Goal: Task Accomplishment & Management: Complete application form

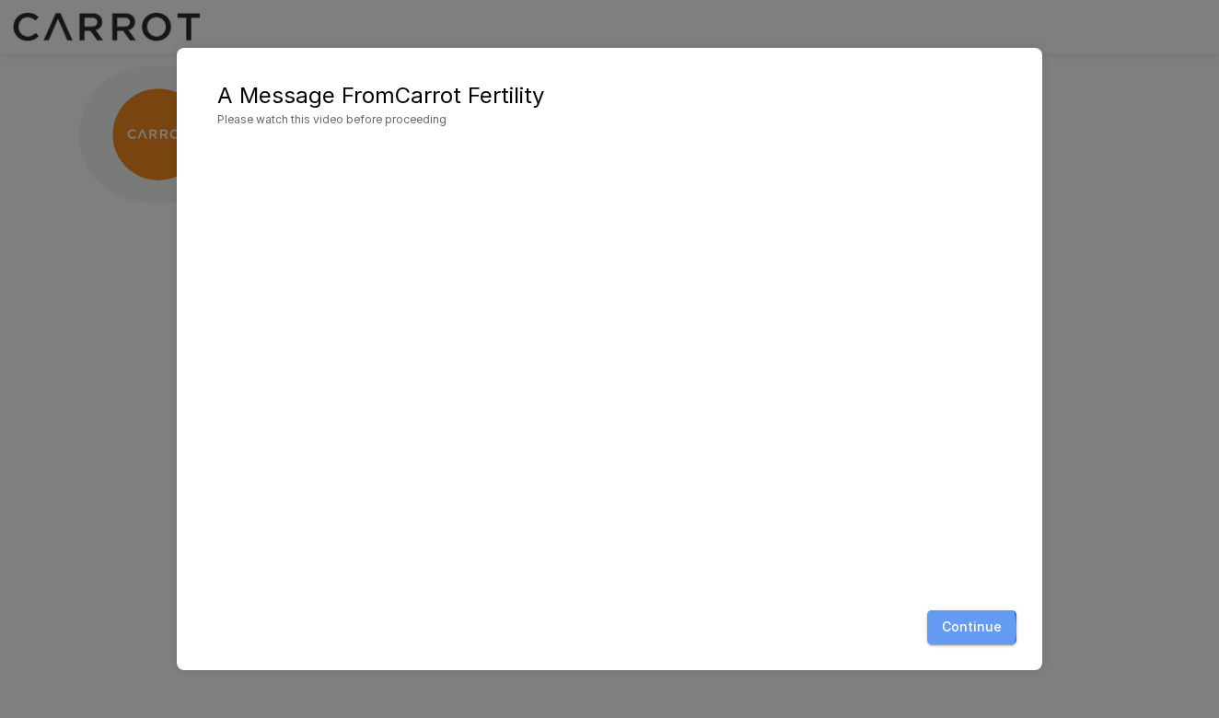
click at [963, 628] on button "Continue" at bounding box center [971, 627] width 89 height 34
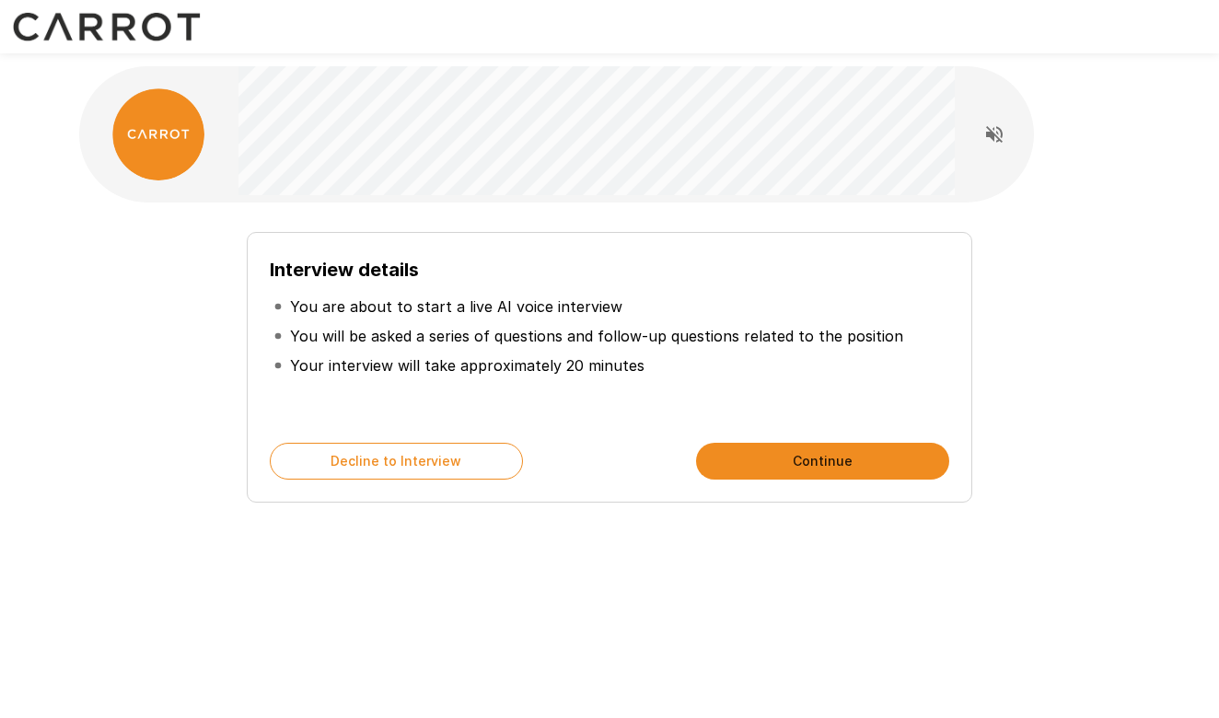
click at [746, 460] on button "Continue" at bounding box center [822, 461] width 253 height 37
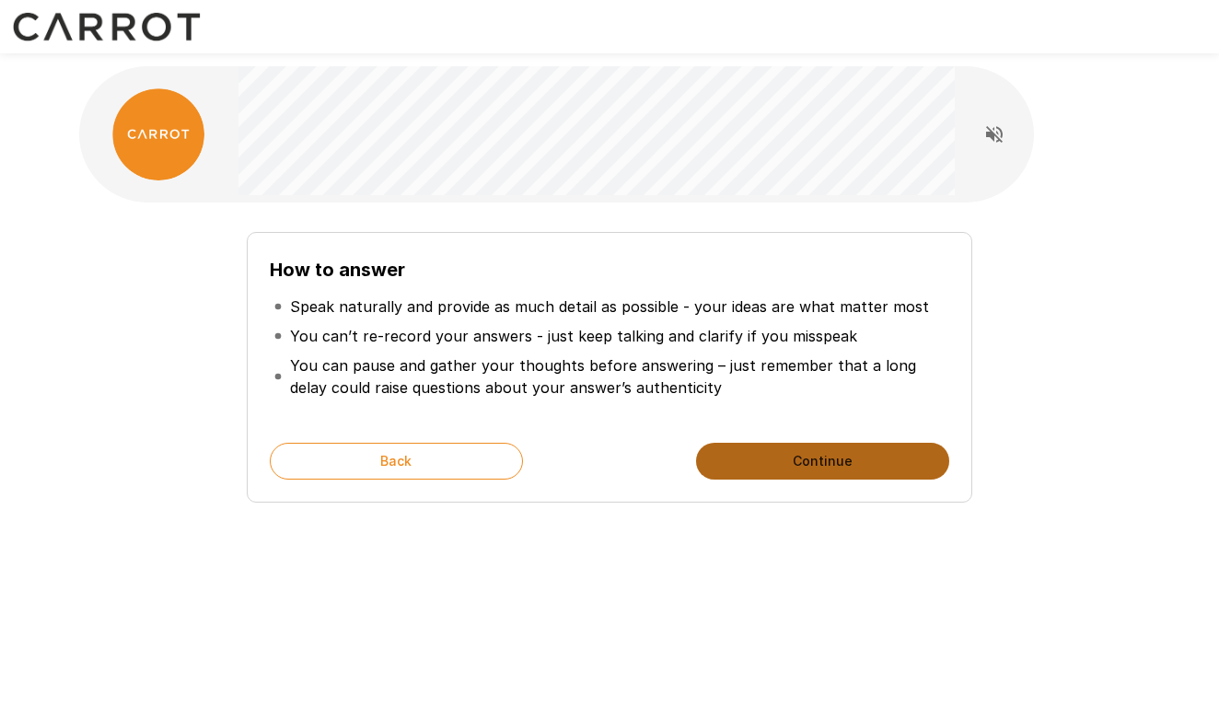
click at [793, 457] on button "Continue" at bounding box center [822, 461] width 253 height 37
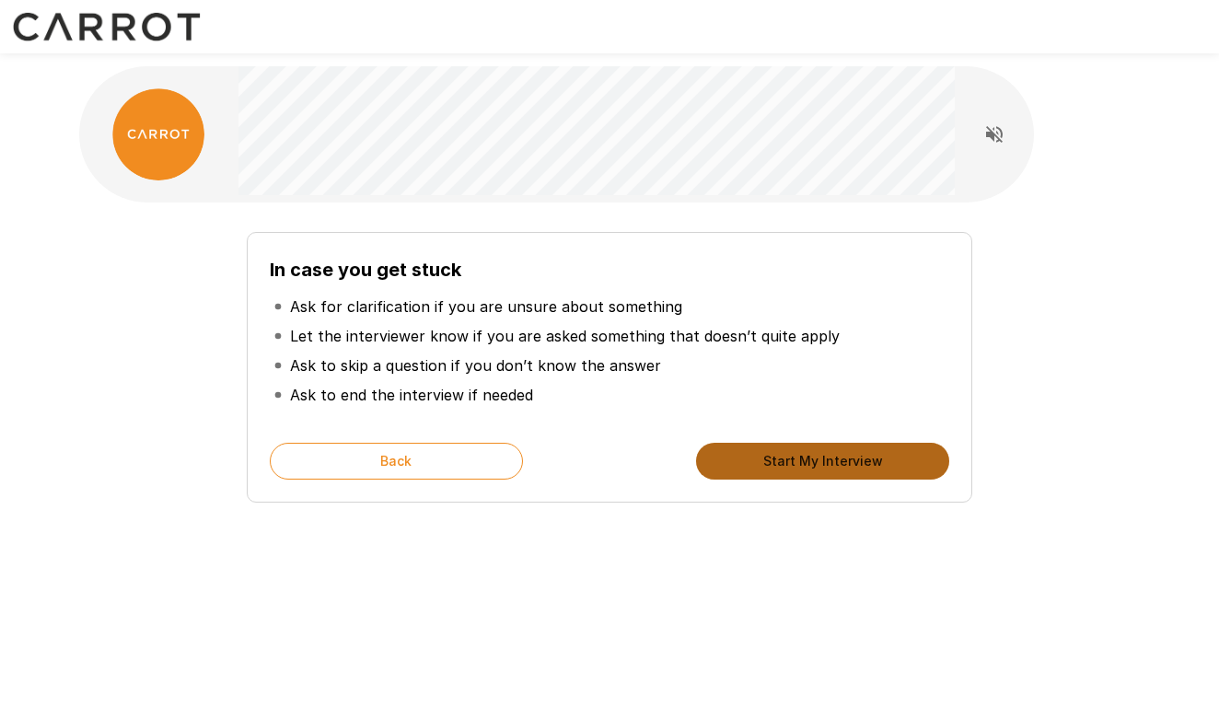
click at [808, 465] on button "Start My Interview" at bounding box center [822, 461] width 253 height 37
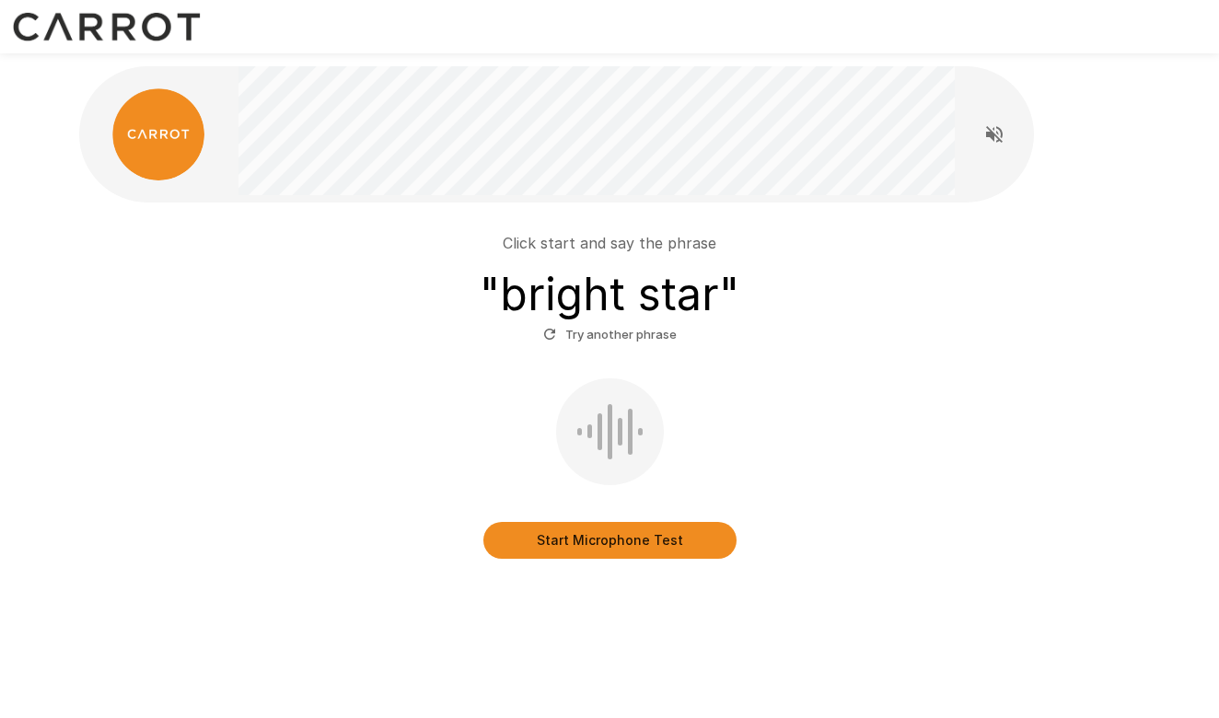
click at [605, 542] on button "Start Microphone Test" at bounding box center [609, 540] width 253 height 37
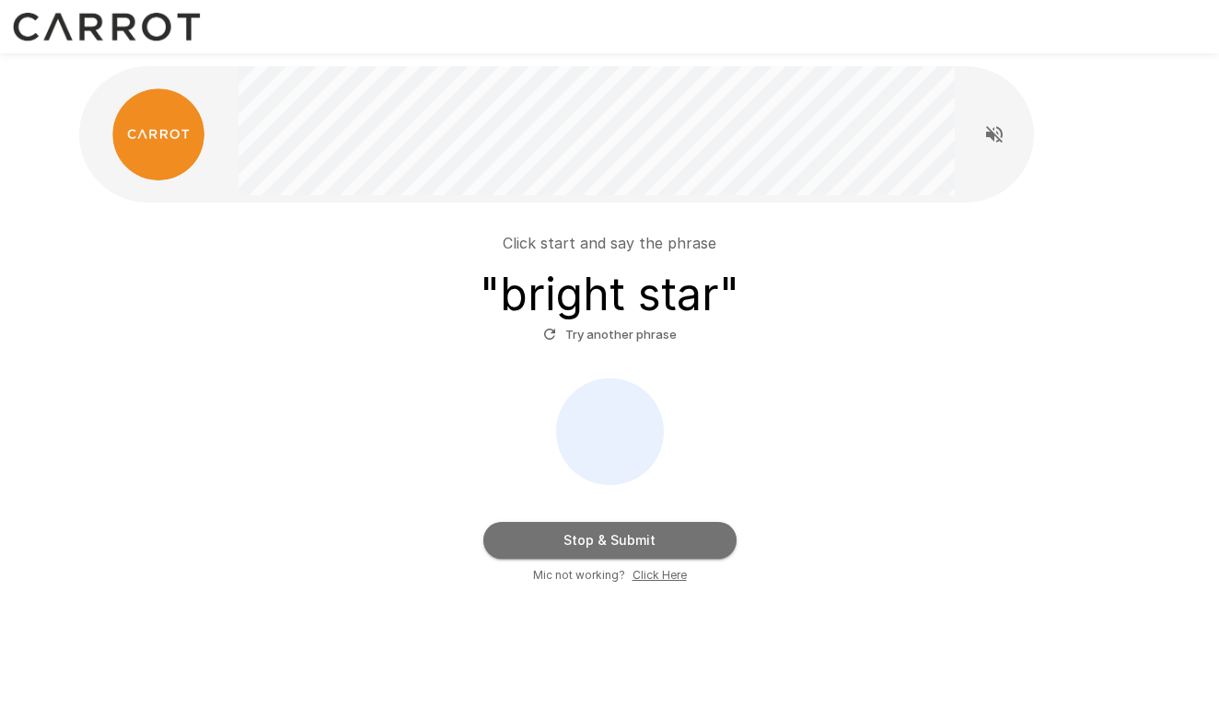
click at [605, 542] on button "Stop & Submit" at bounding box center [609, 540] width 253 height 37
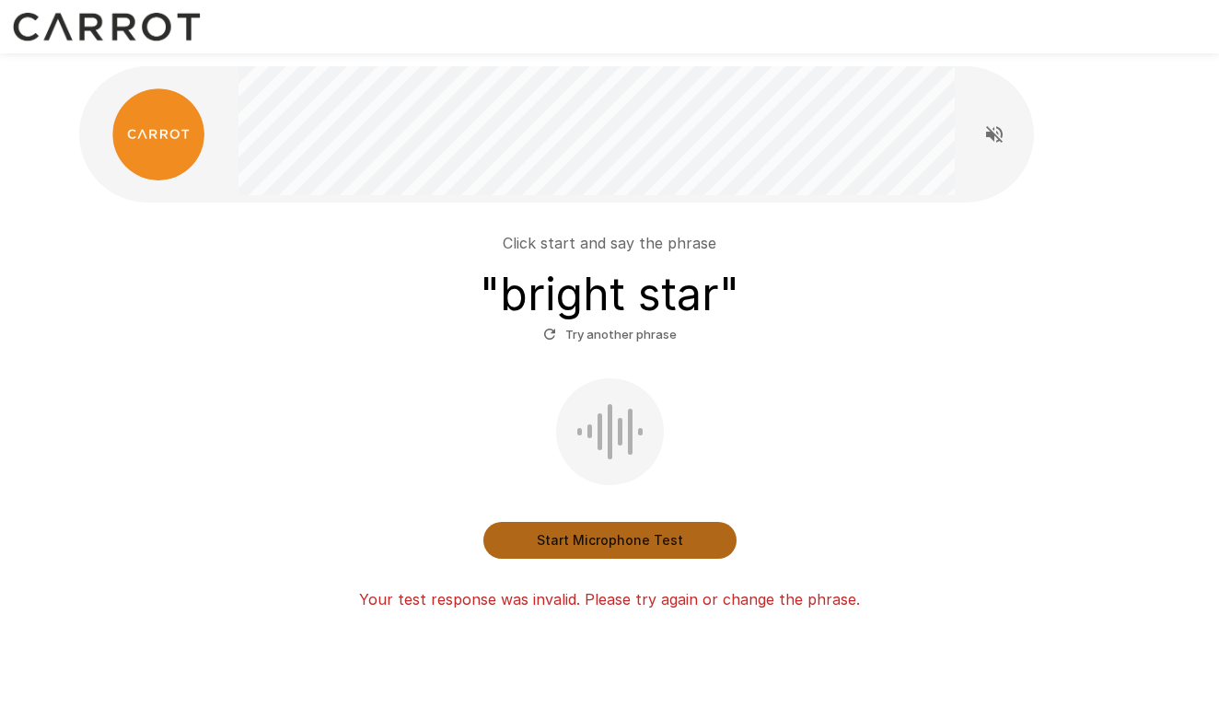
click at [587, 546] on button "Start Microphone Test" at bounding box center [609, 540] width 253 height 37
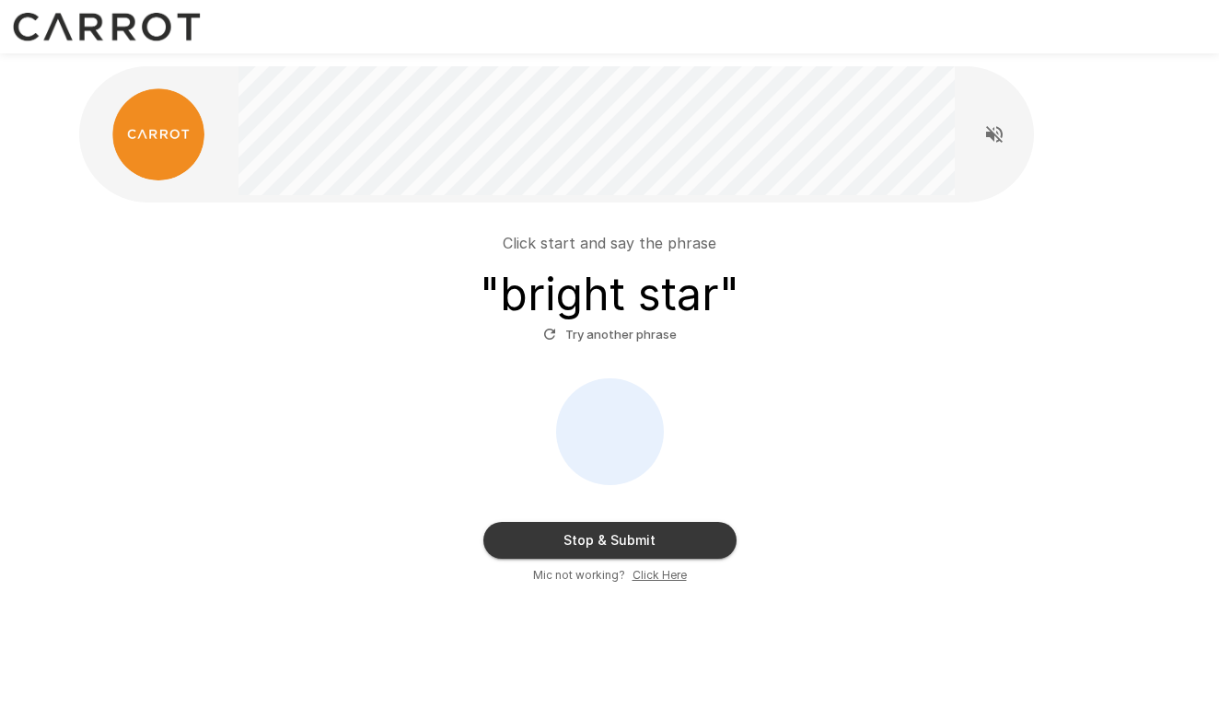
click at [585, 510] on div "Stop & Submit Mic not working? Click Here" at bounding box center [610, 481] width 1046 height 206
click at [592, 550] on button "Stop & Submit" at bounding box center [609, 540] width 253 height 37
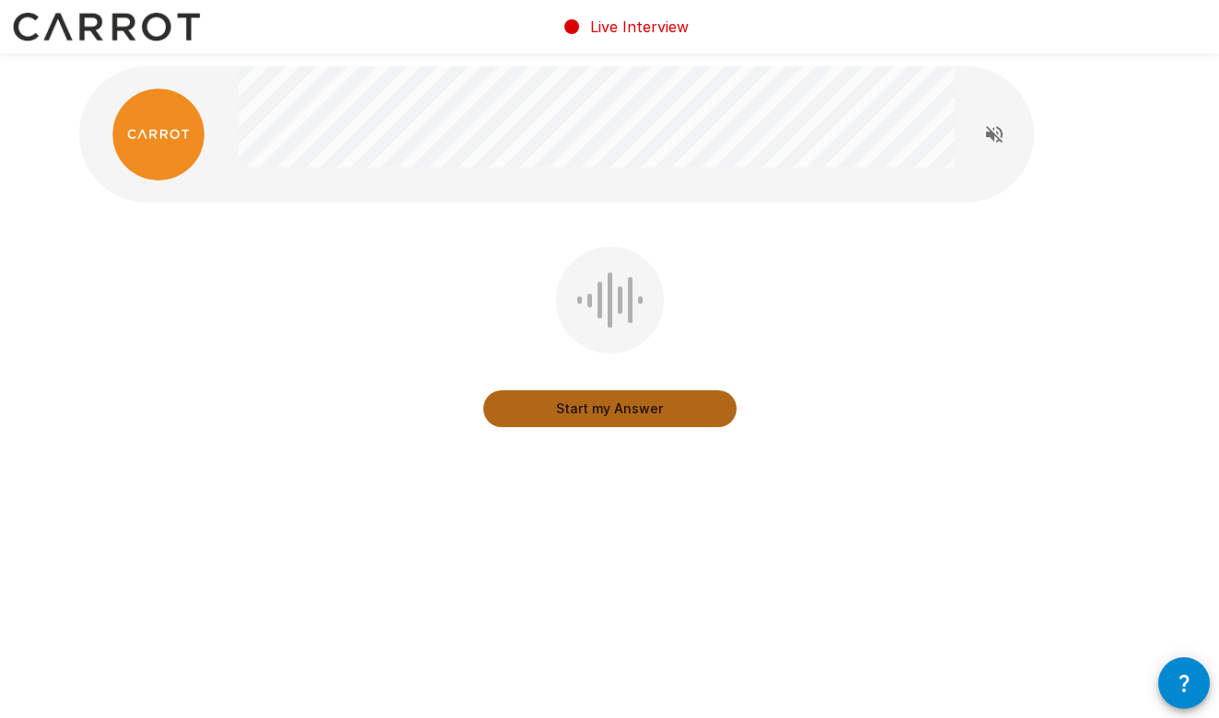
click at [606, 404] on button "Start my Answer" at bounding box center [609, 408] width 253 height 37
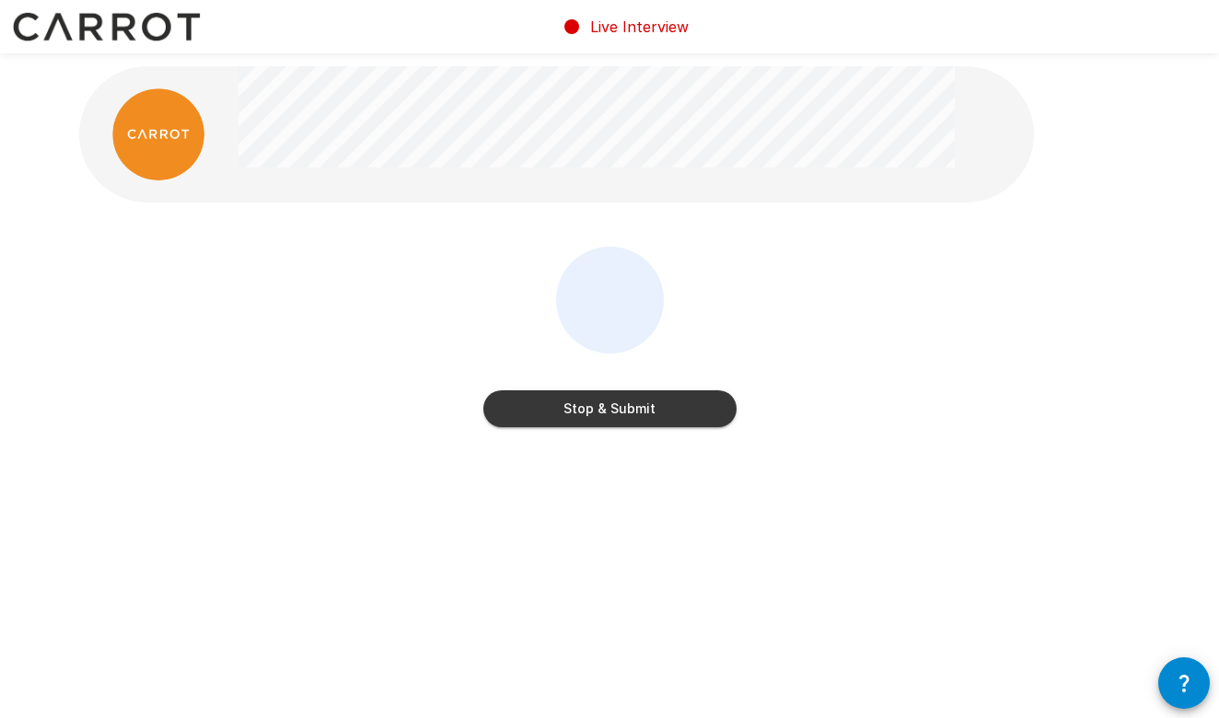
click at [606, 404] on button "Stop & Submit" at bounding box center [609, 408] width 253 height 37
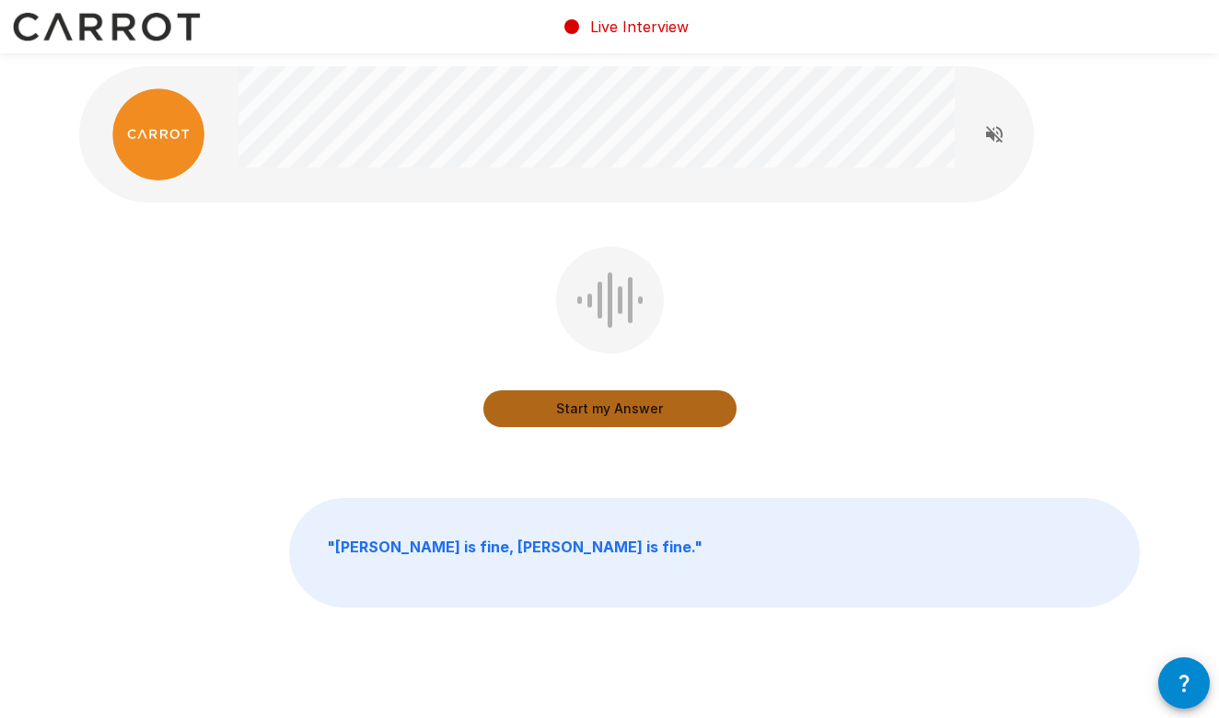
click at [591, 410] on button "Start my Answer" at bounding box center [609, 408] width 253 height 37
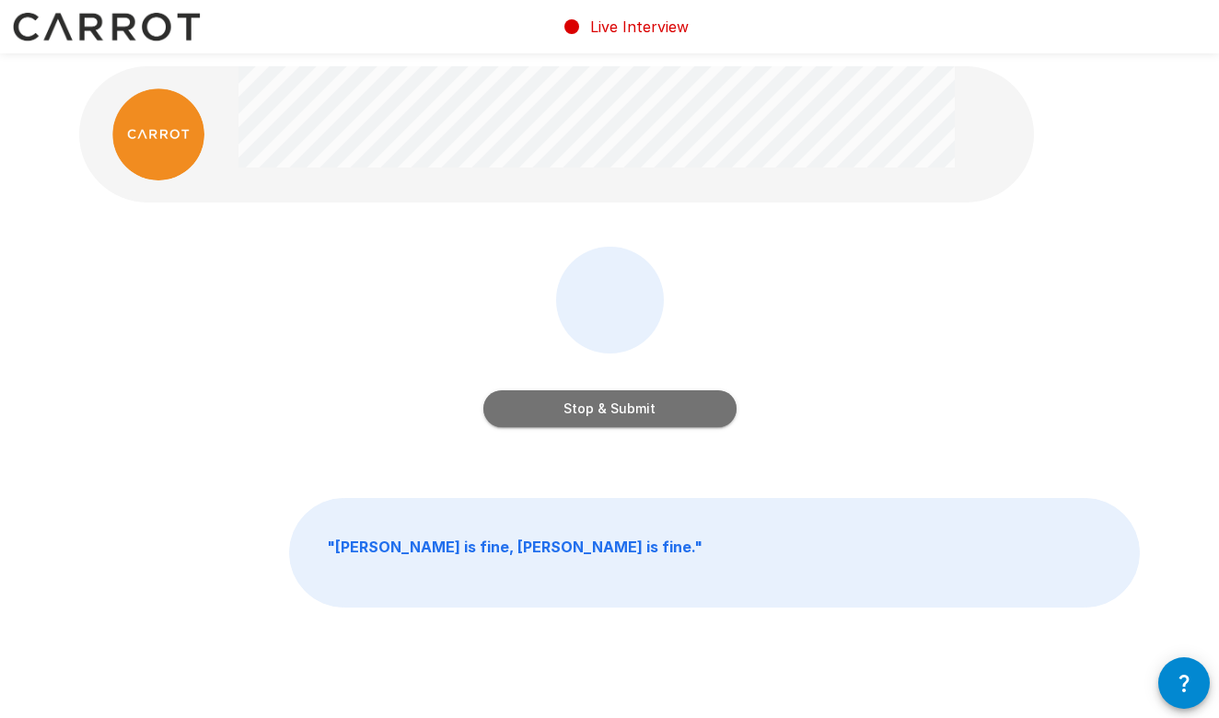
click at [591, 410] on button "Stop & Submit" at bounding box center [609, 408] width 253 height 37
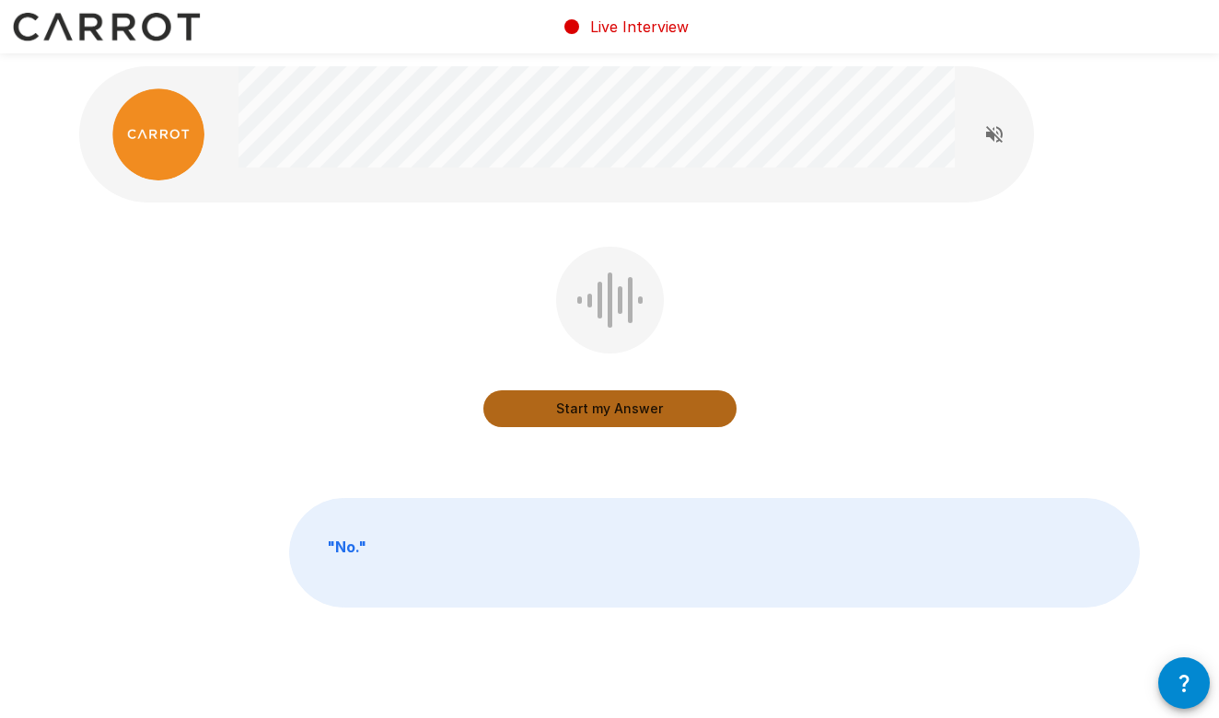
click at [602, 410] on button "Start my Answer" at bounding box center [609, 408] width 253 height 37
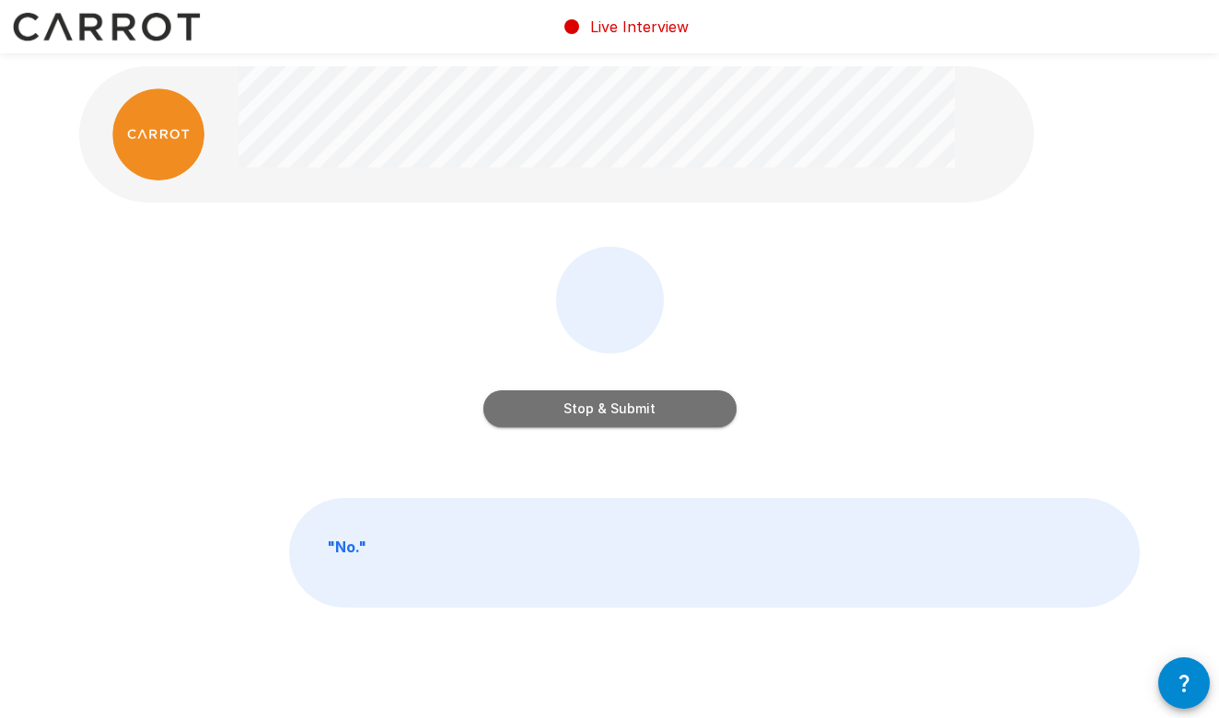
click at [602, 410] on button "Stop & Submit" at bounding box center [609, 408] width 253 height 37
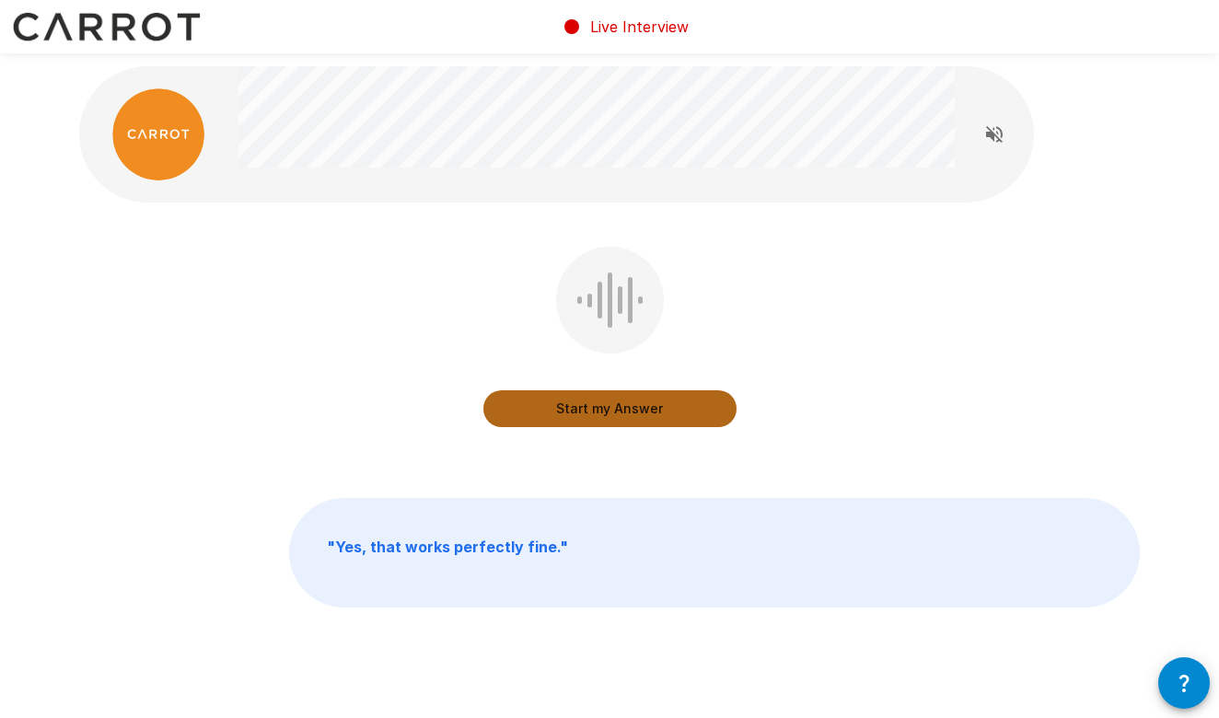
click at [619, 408] on button "Start my Answer" at bounding box center [609, 408] width 253 height 37
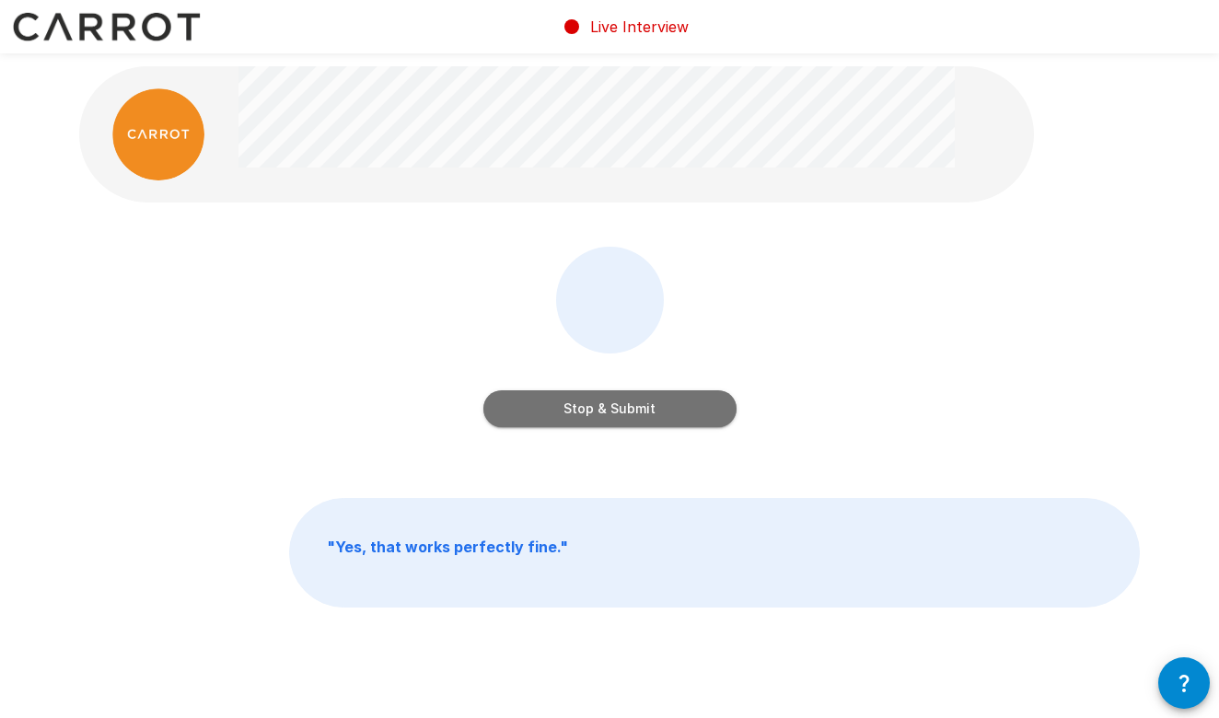
click at [619, 408] on button "Stop & Submit" at bounding box center [609, 408] width 253 height 37
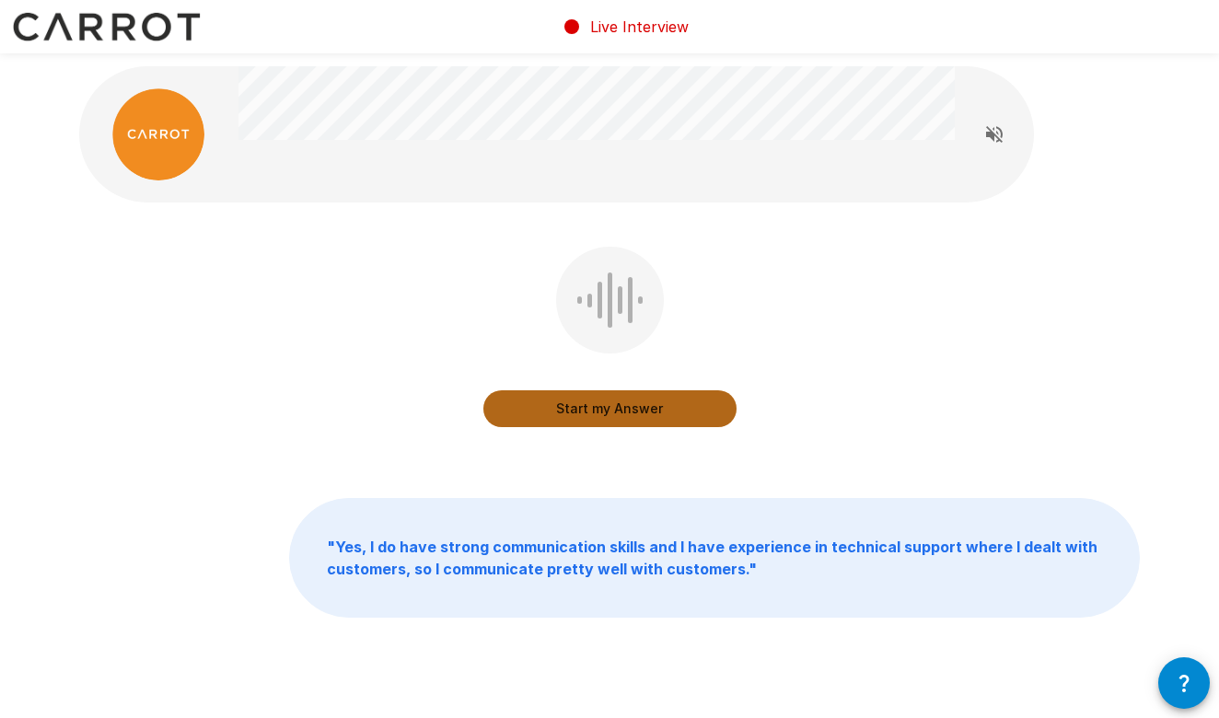
click at [619, 413] on button "Start my Answer" at bounding box center [609, 408] width 253 height 37
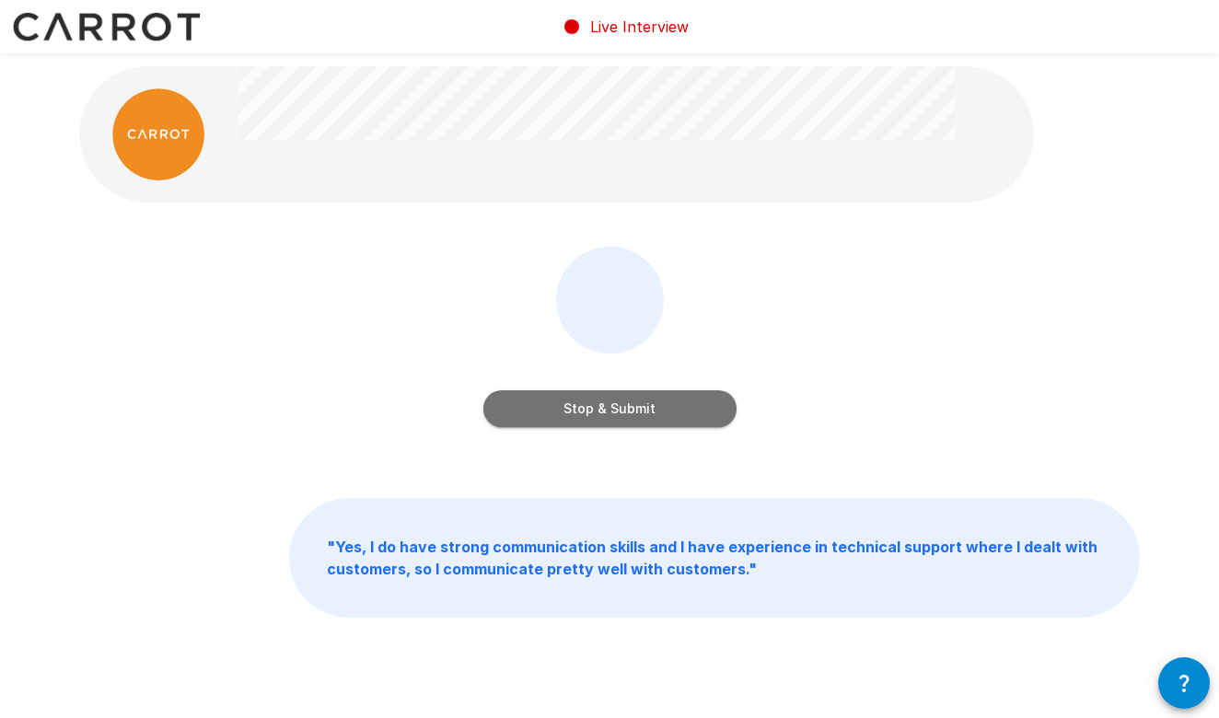
click at [619, 413] on button "Stop & Submit" at bounding box center [609, 408] width 253 height 37
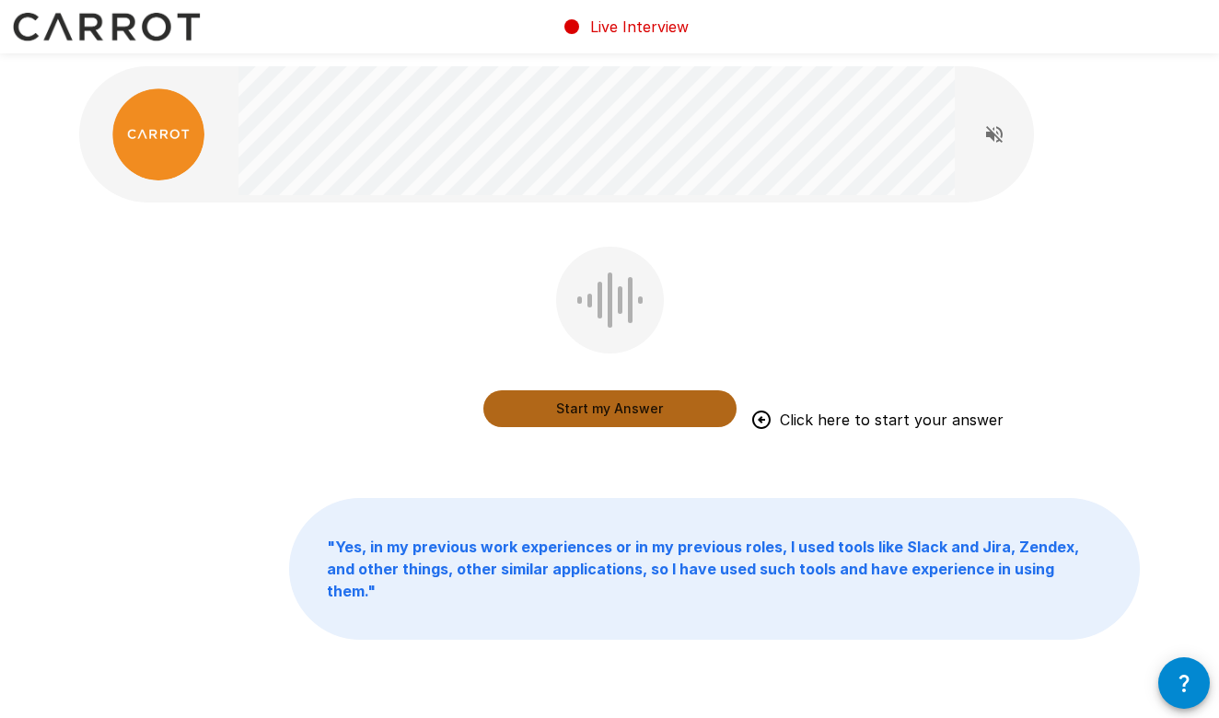
click at [589, 414] on button "Start my Answer" at bounding box center [609, 408] width 253 height 37
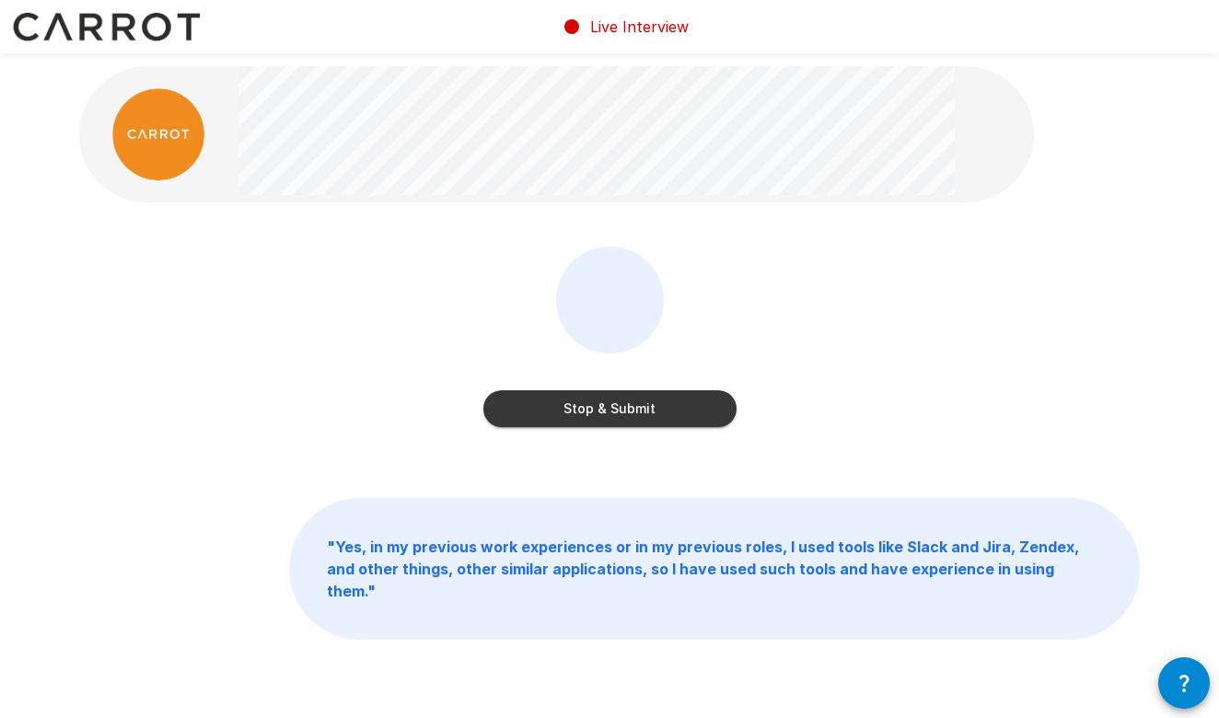
click at [589, 414] on button "Stop & Submit" at bounding box center [609, 408] width 253 height 37
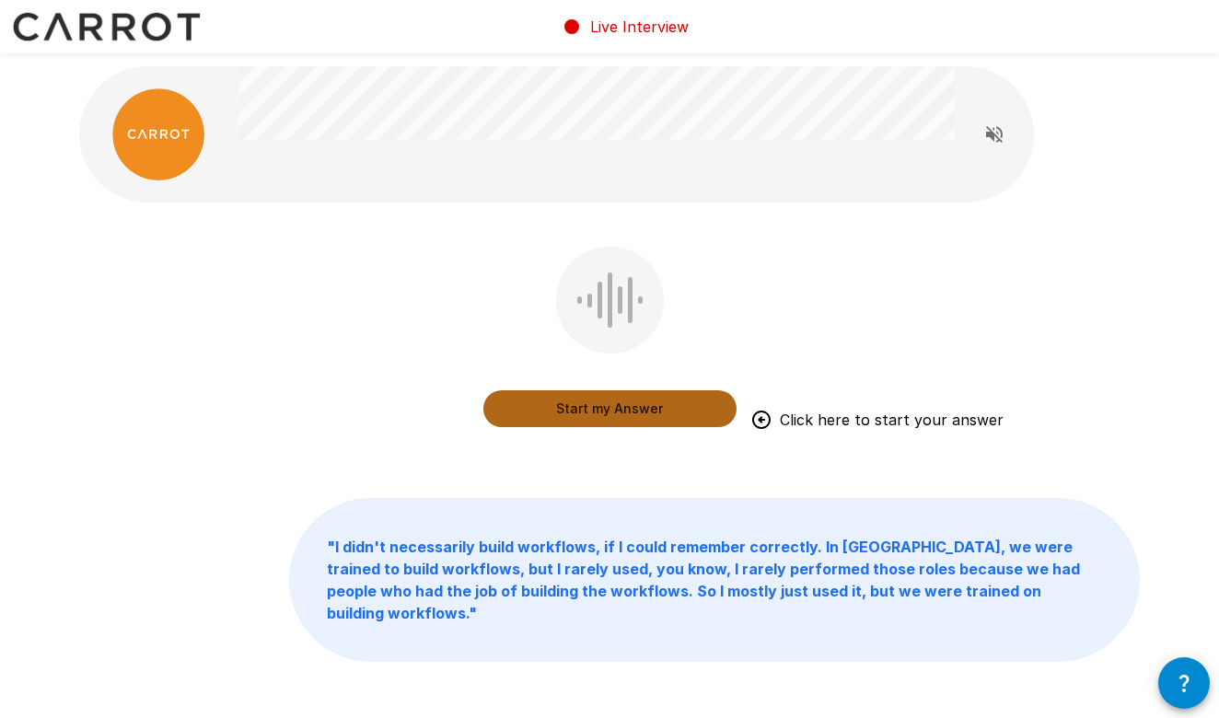
click at [607, 411] on button "Start my Answer" at bounding box center [609, 408] width 253 height 37
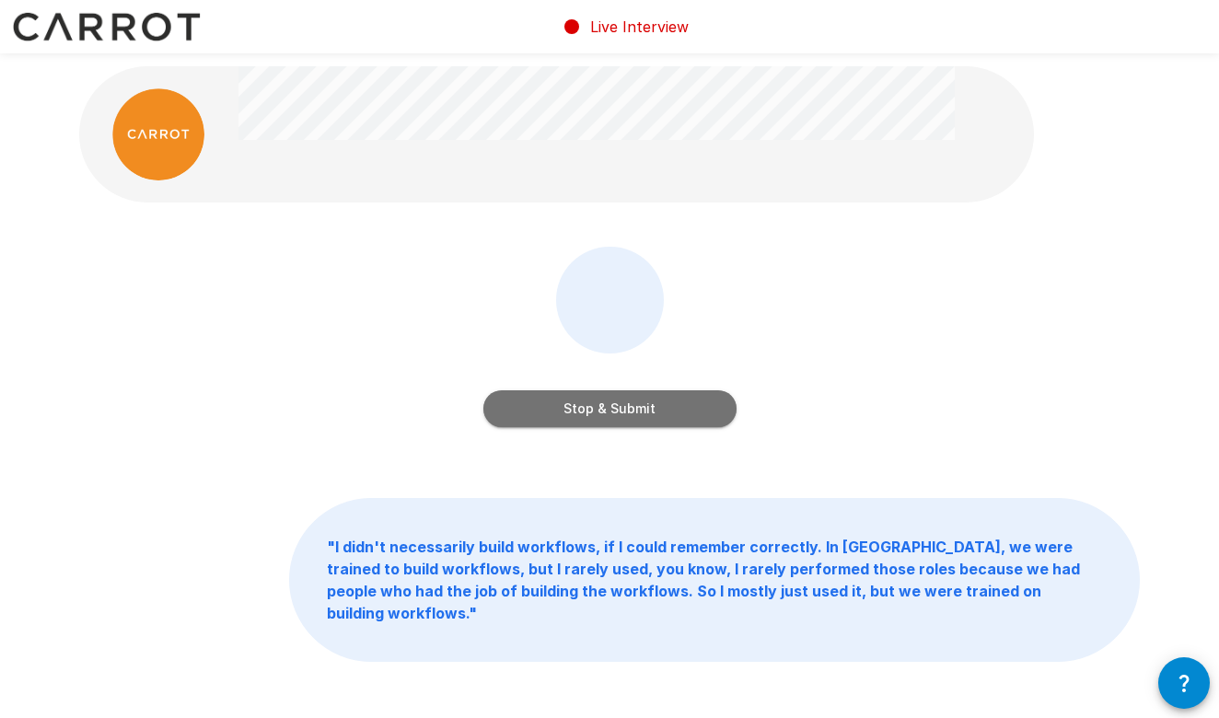
click at [607, 411] on button "Stop & Submit" at bounding box center [609, 408] width 253 height 37
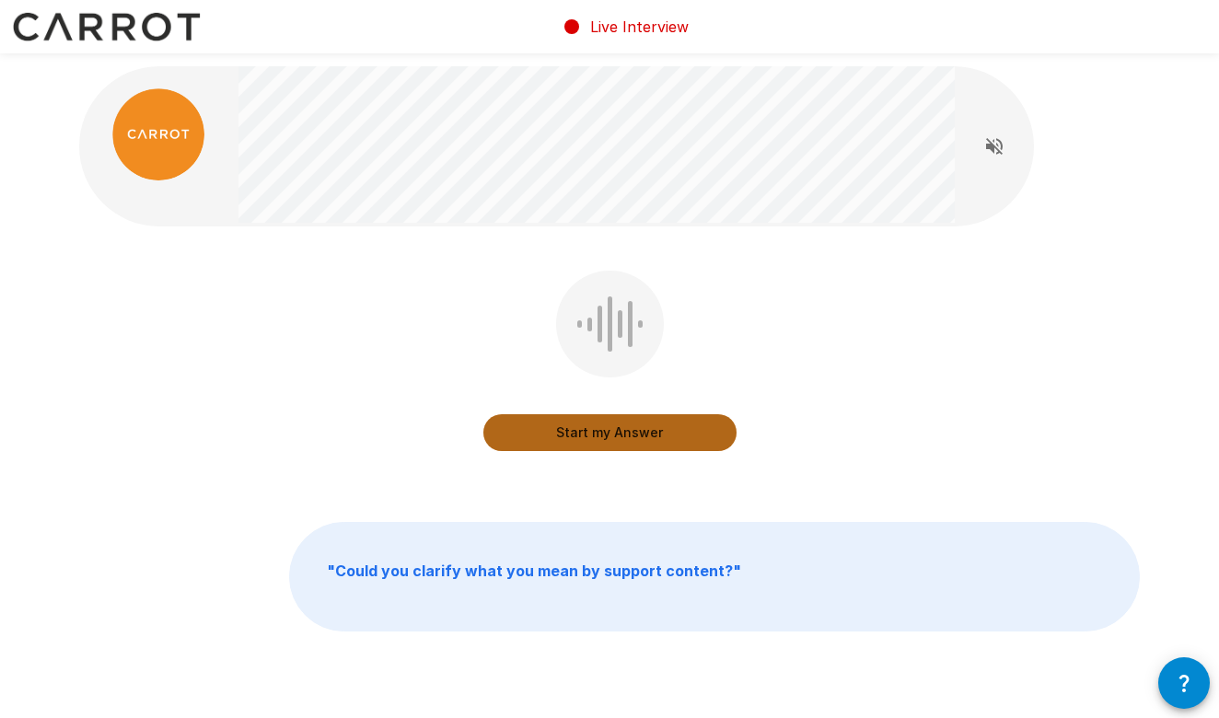
click at [611, 430] on button "Start my Answer" at bounding box center [609, 432] width 253 height 37
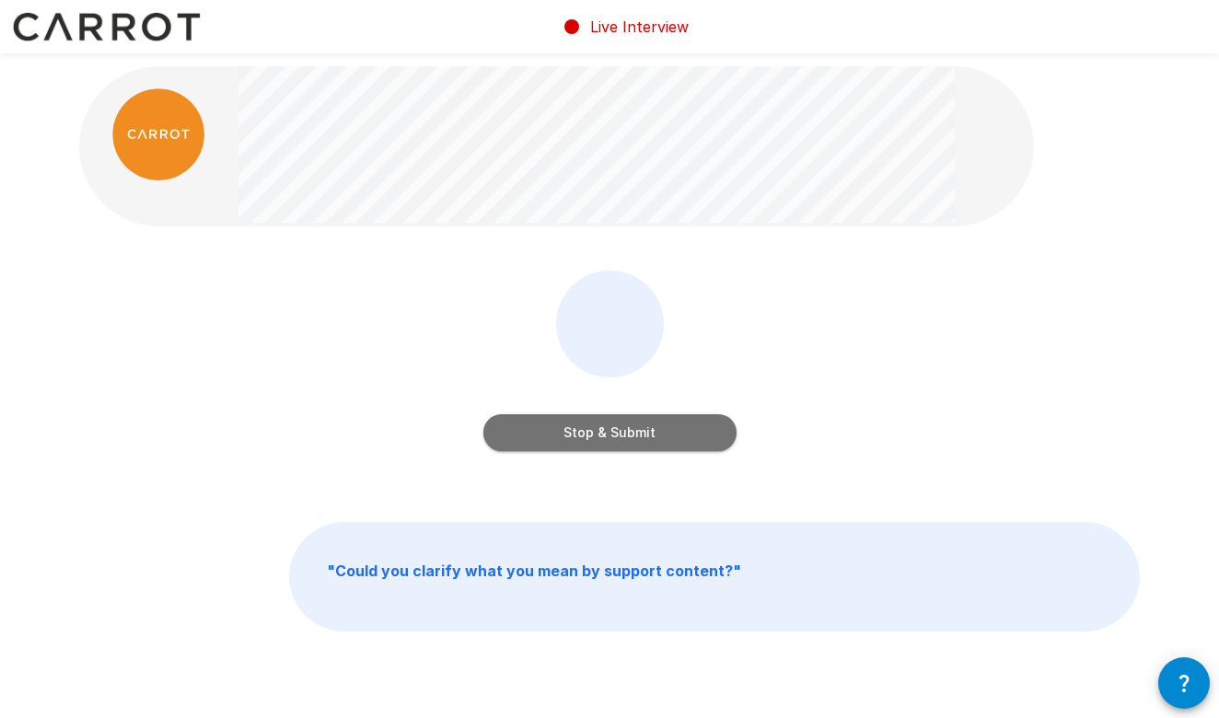
click at [611, 430] on button "Stop & Submit" at bounding box center [609, 432] width 253 height 37
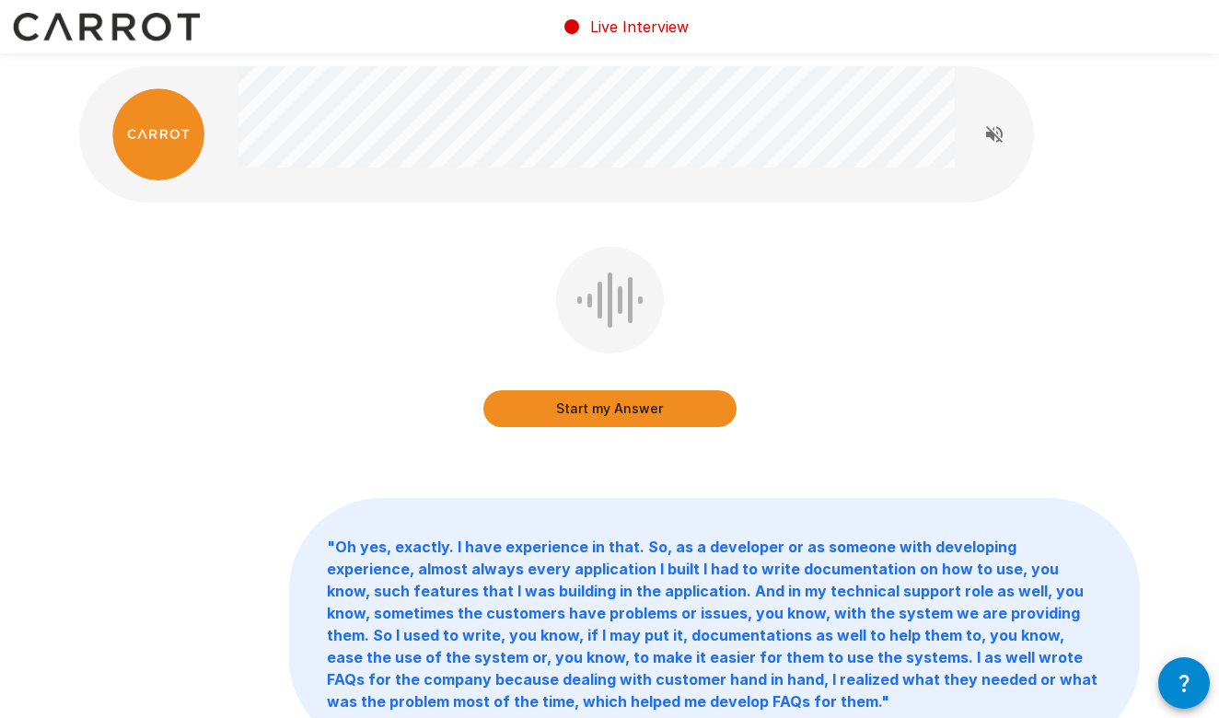
click at [628, 408] on button "Start my Answer" at bounding box center [609, 408] width 253 height 37
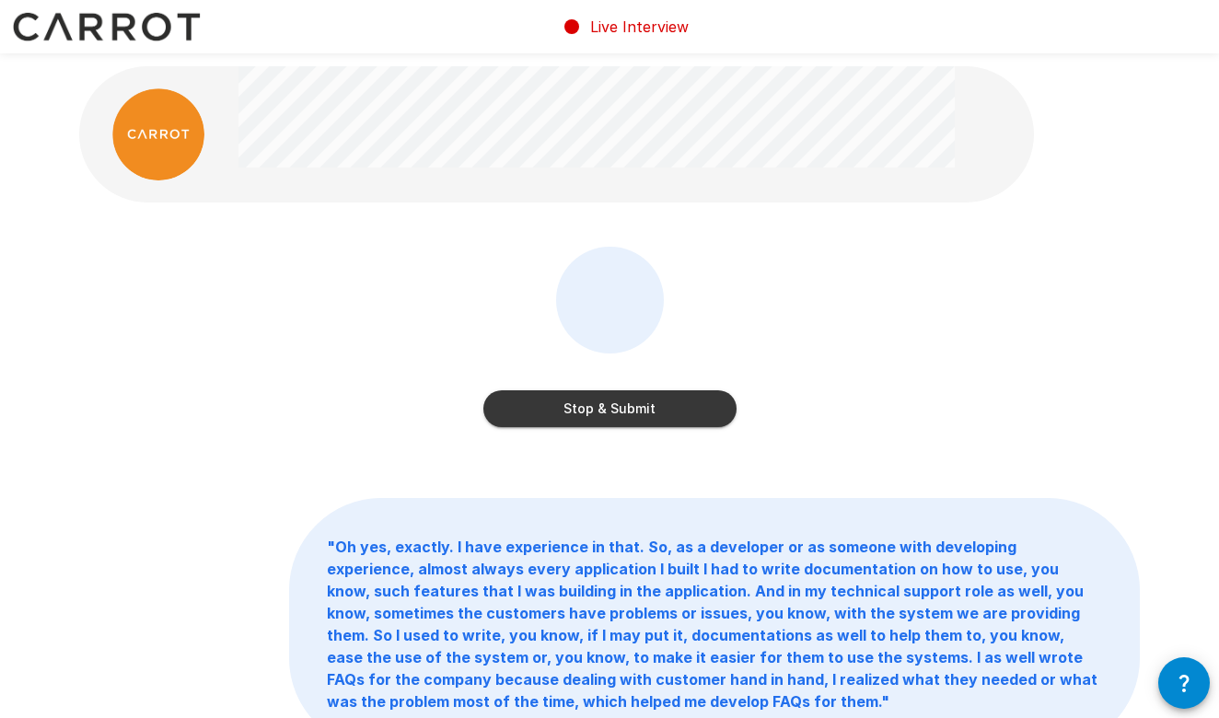
click at [628, 408] on button "Stop & Submit" at bounding box center [609, 408] width 253 height 37
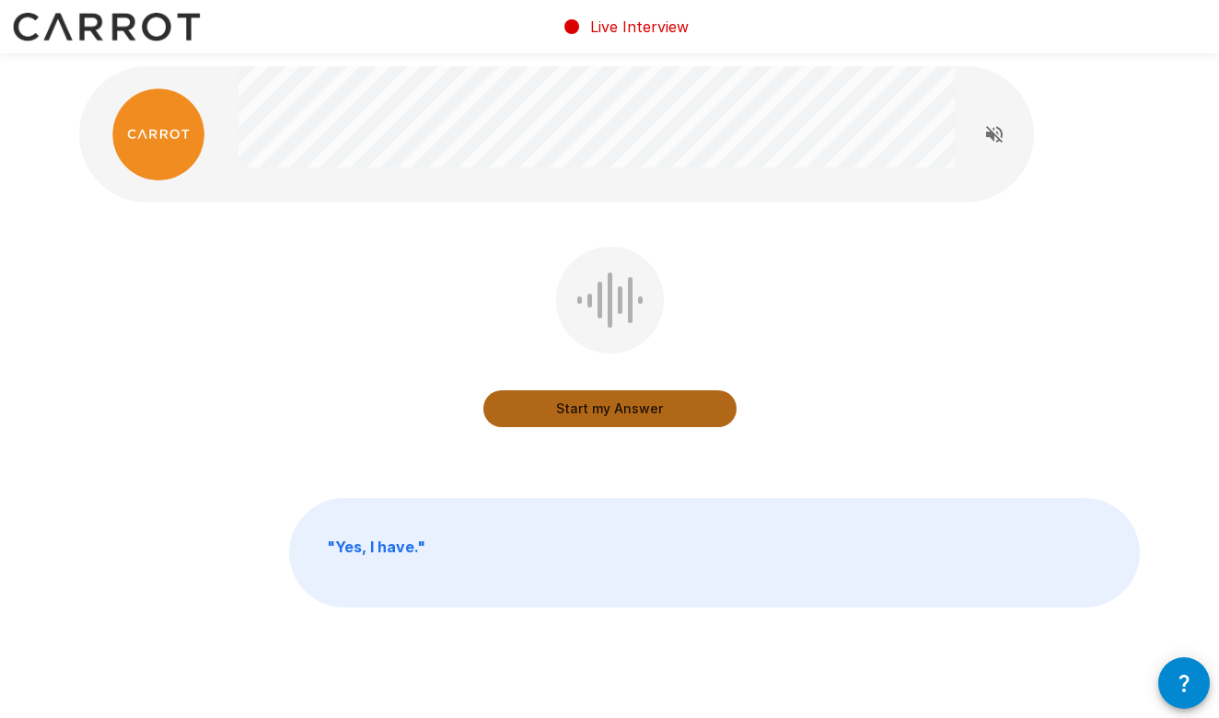
click at [608, 410] on button "Start my Answer" at bounding box center [609, 408] width 253 height 37
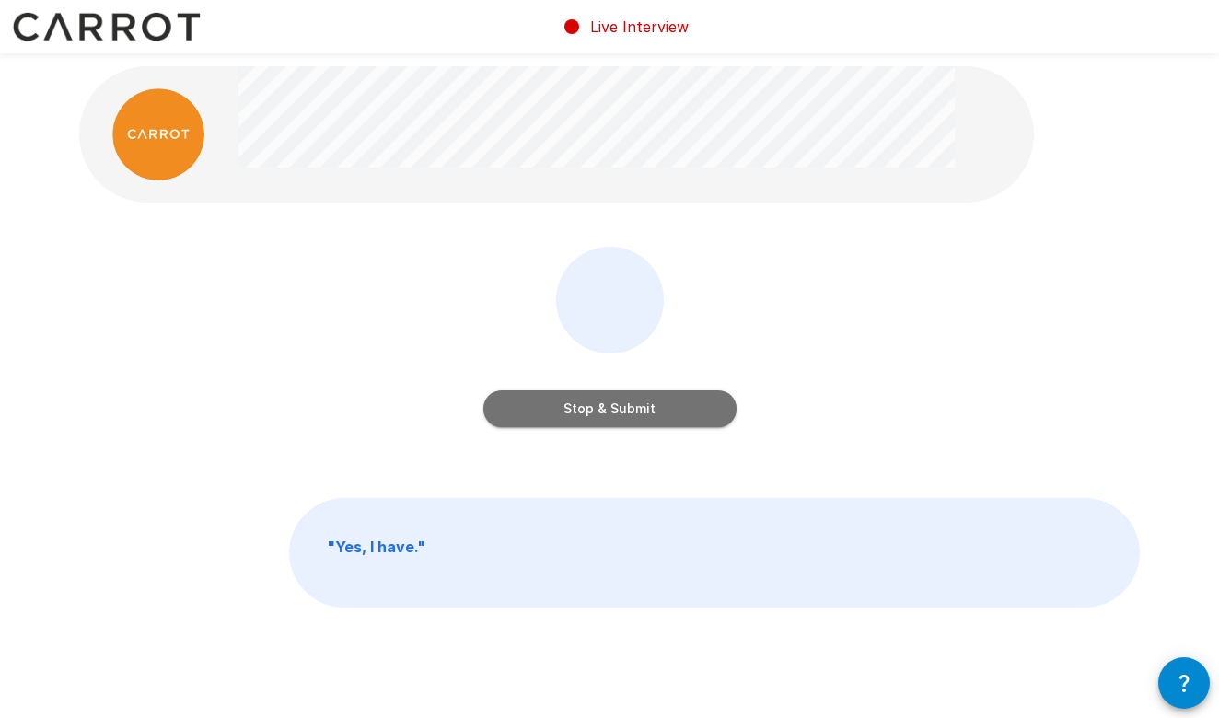
click at [608, 410] on button "Stop & Submit" at bounding box center [609, 408] width 253 height 37
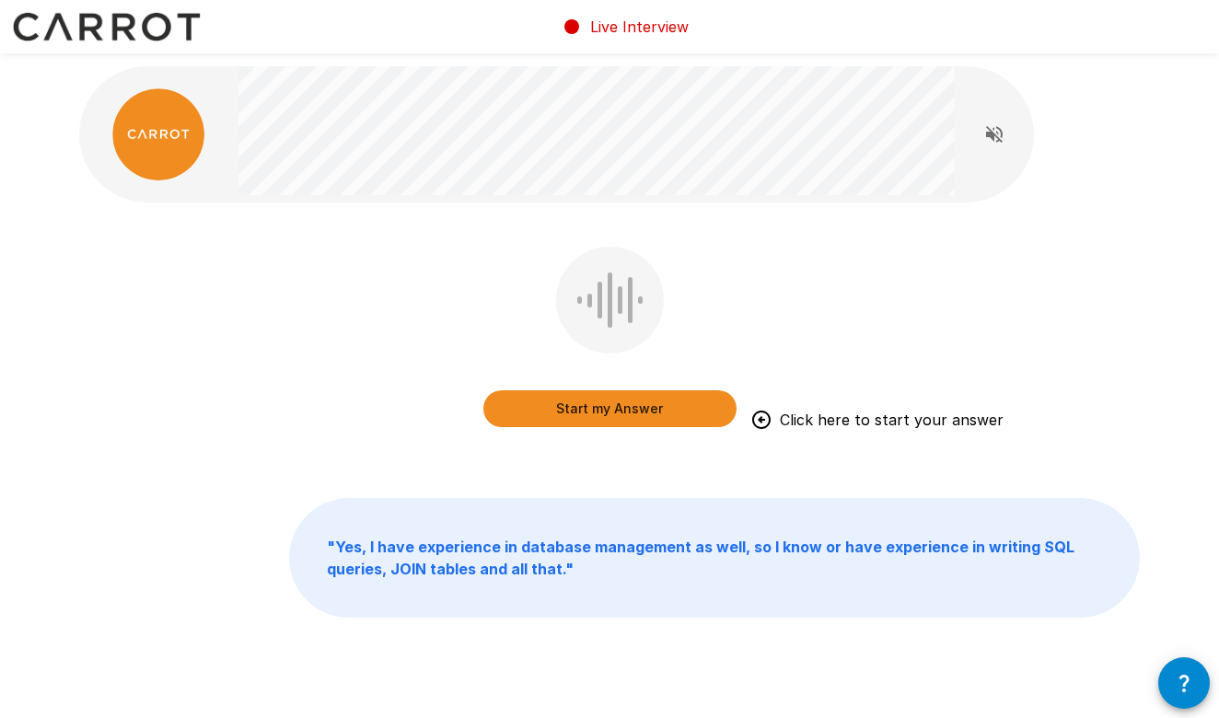
click at [619, 409] on button "Start my Answer" at bounding box center [609, 408] width 253 height 37
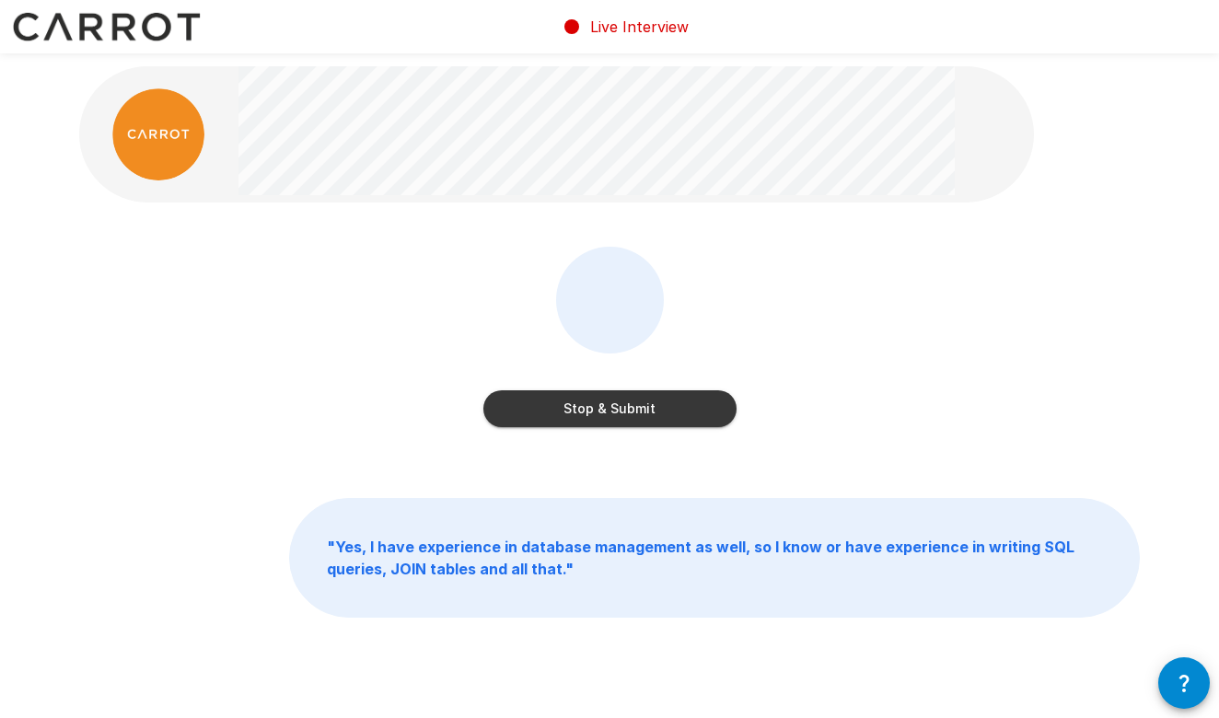
click at [605, 410] on button "Stop & Submit" at bounding box center [609, 408] width 253 height 37
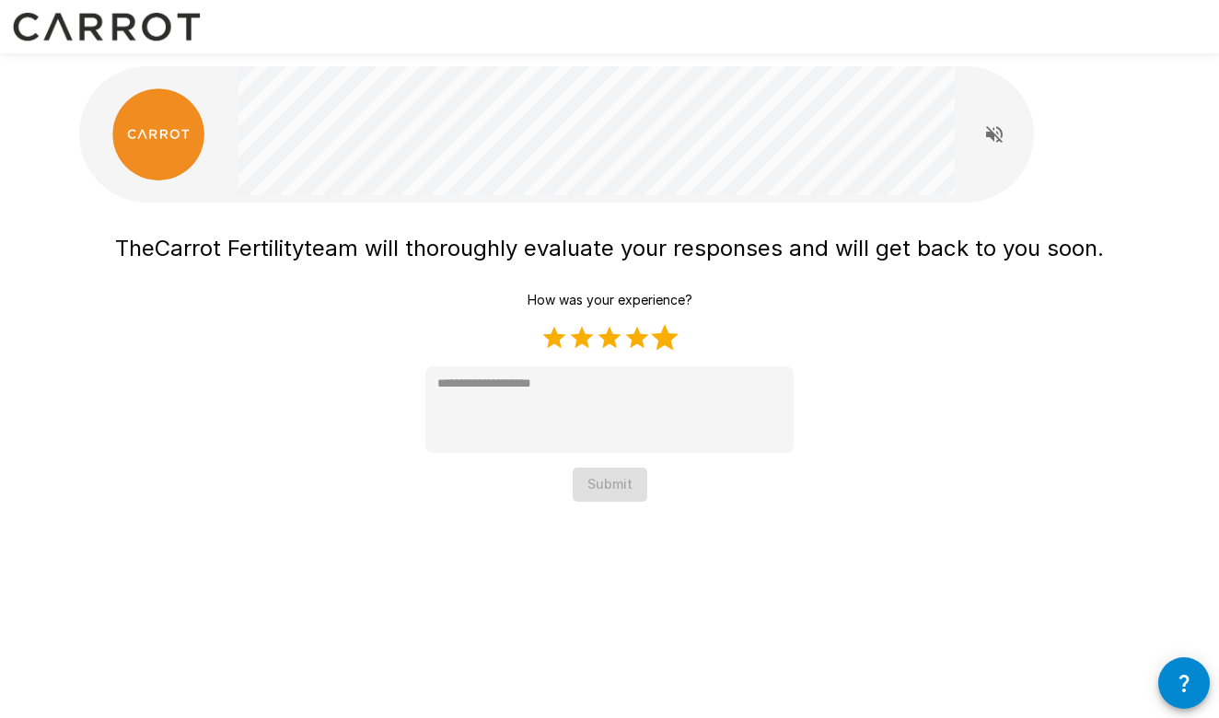
click at [669, 339] on label "5 Stars" at bounding box center [665, 338] width 28 height 28
type textarea "*"
click at [614, 495] on button "Submit" at bounding box center [610, 485] width 75 height 34
